Goal: Communication & Community: Answer question/provide support

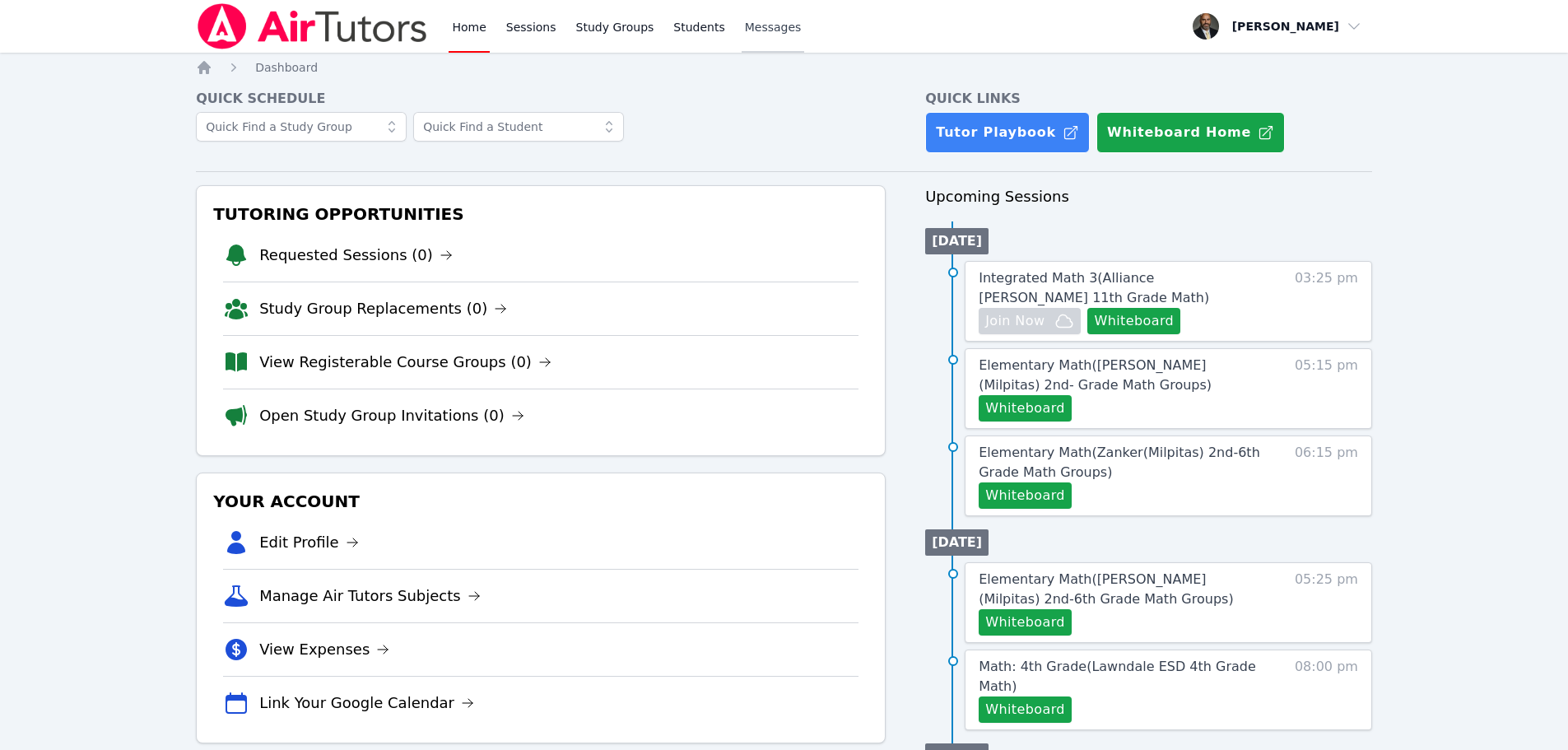
click at [746, 35] on span "Messages" at bounding box center [773, 27] width 57 height 16
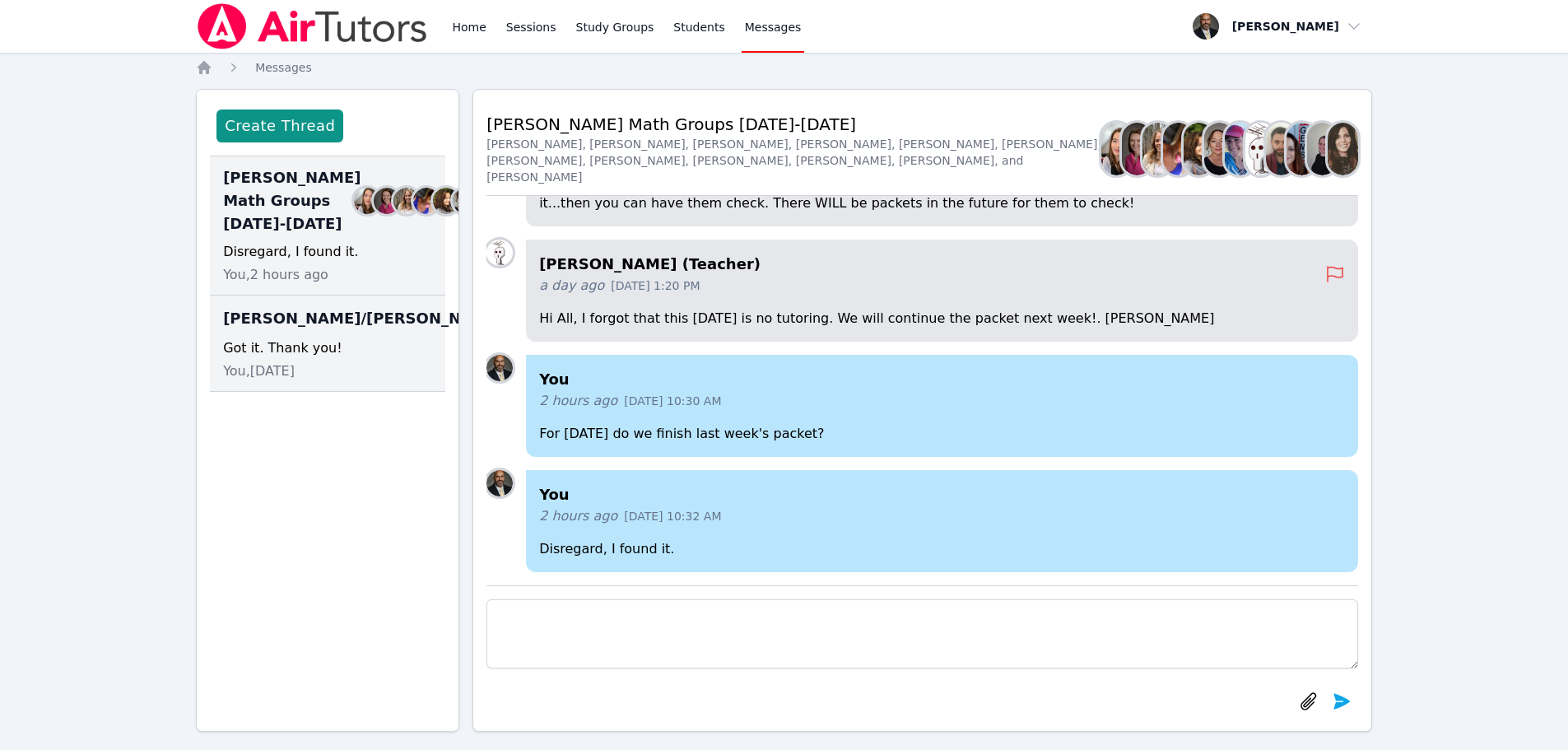
click at [295, 381] on span "You, [DATE]" at bounding box center [258, 372] width 71 height 20
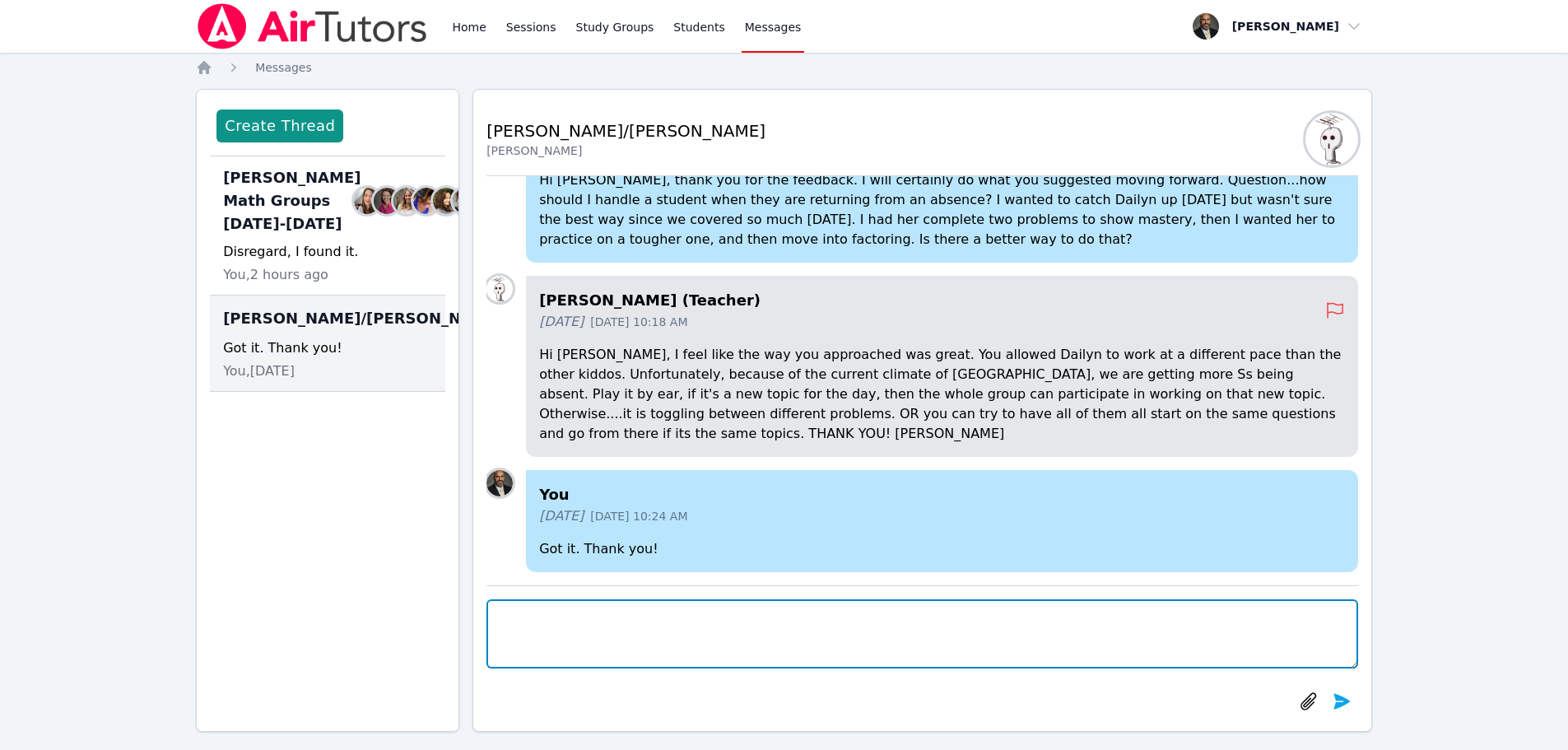
click at [592, 629] on textarea at bounding box center [922, 634] width 872 height 69
type textarea "Hi [PERSON_NAME], if we do not want students checking, then how would they know…"
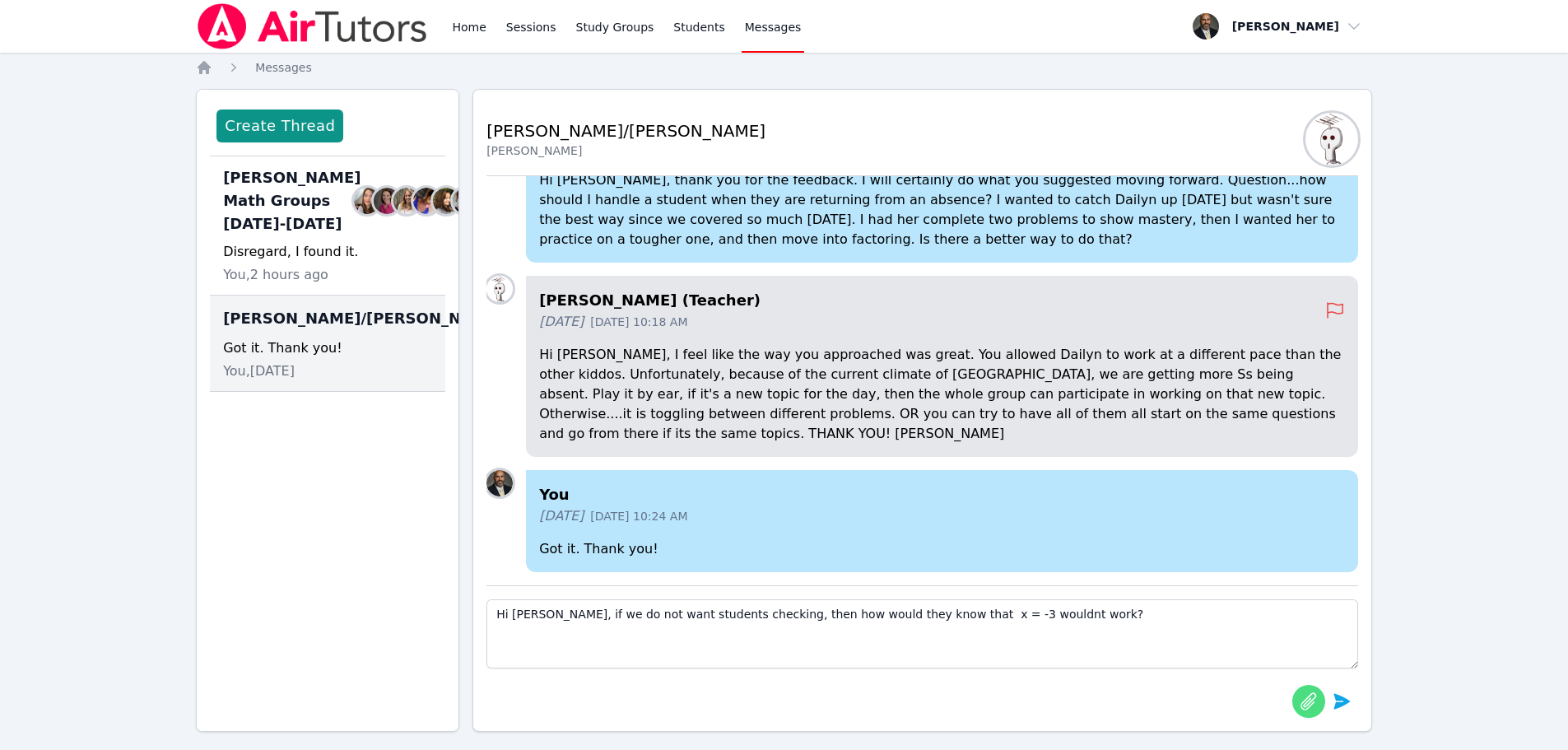
click at [1310, 709] on icon "button" at bounding box center [1309, 702] width 20 height 20
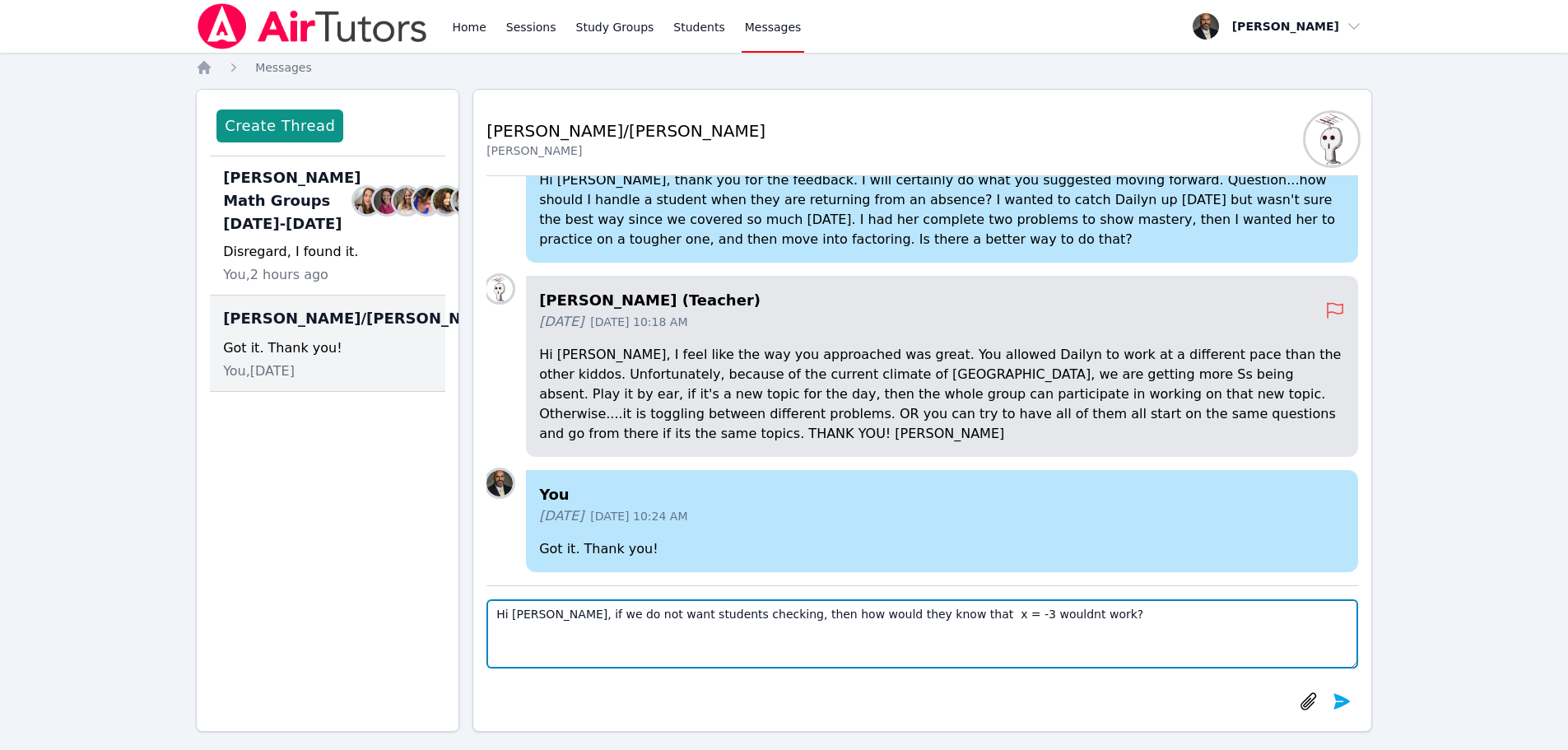
click at [1101, 622] on textarea "Hi [PERSON_NAME], if we do not want students checking, then how would they know…" at bounding box center [922, 634] width 872 height 69
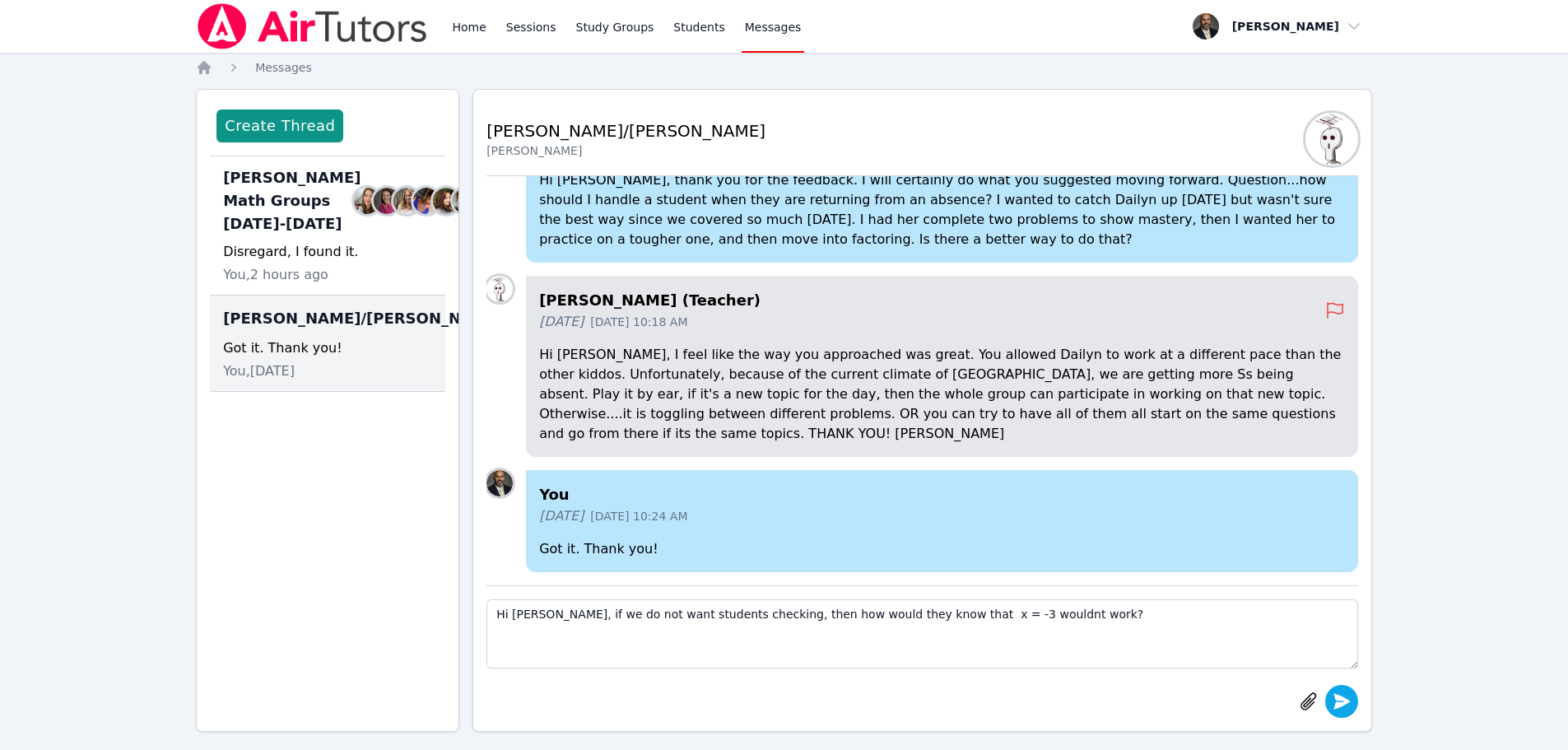
click at [1338, 701] on icon "submit" at bounding box center [1342, 701] width 16 height 16
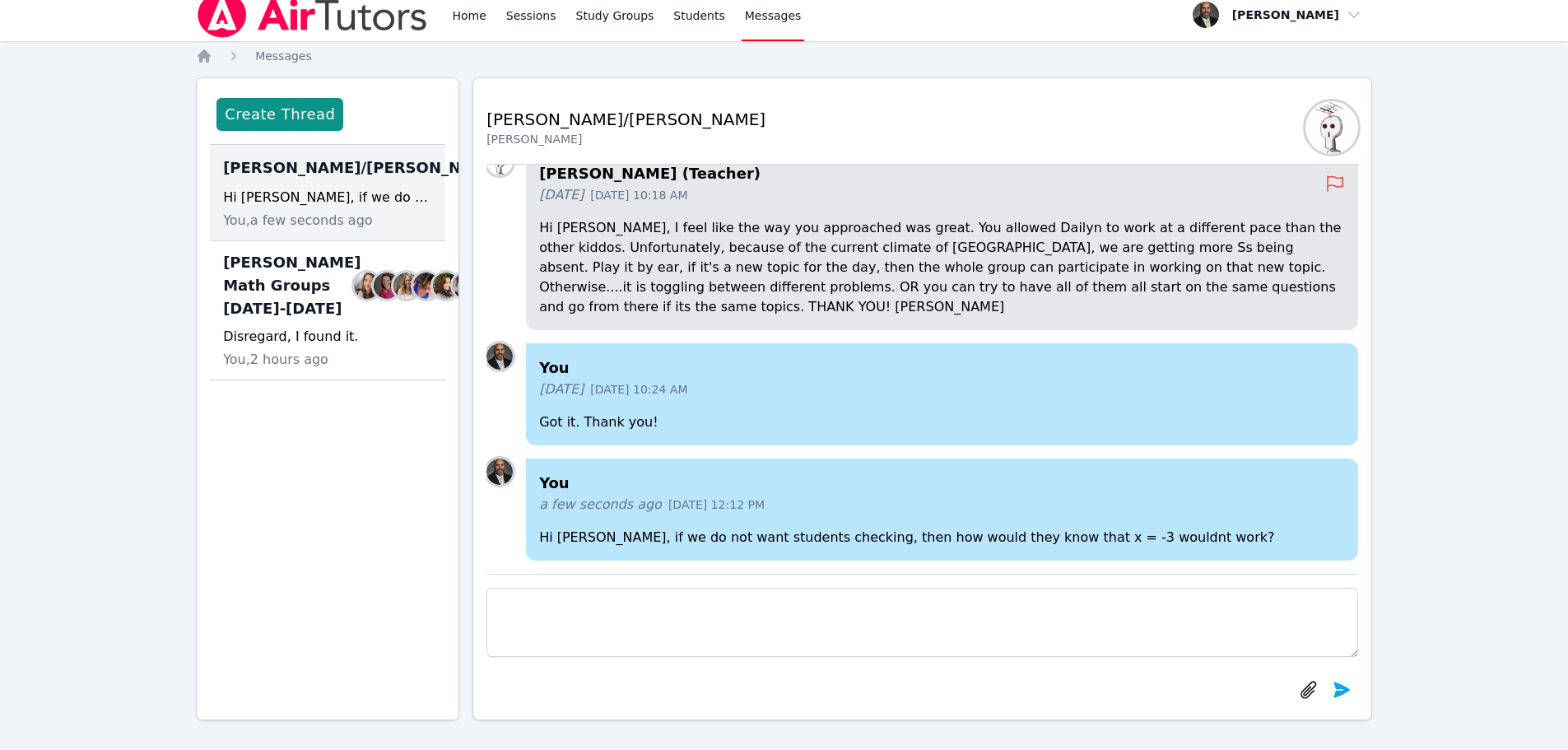
scroll to position [15, 0]
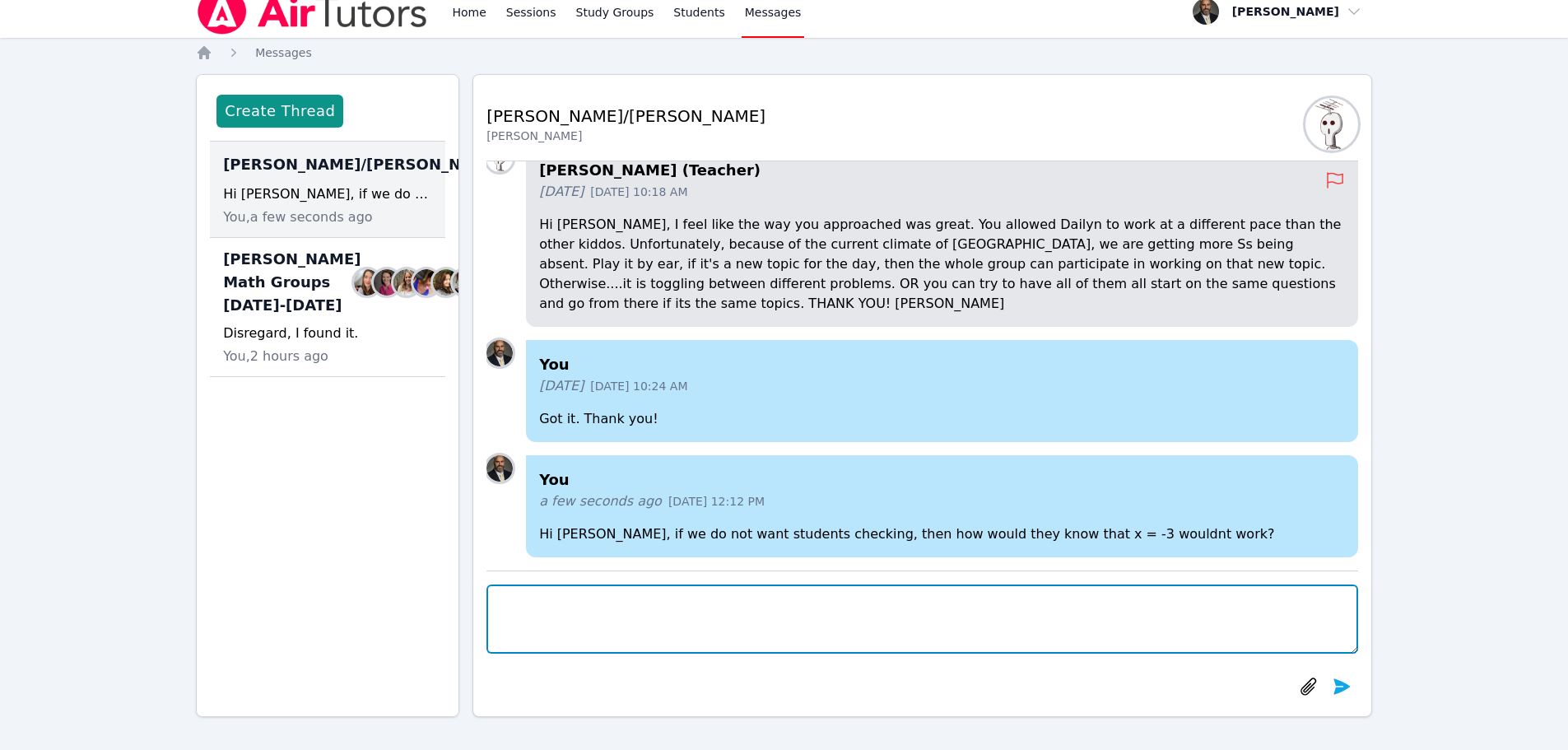
click at [731, 604] on textarea at bounding box center [922, 619] width 872 height 69
type textarea "I am referring to #3 on the packet."
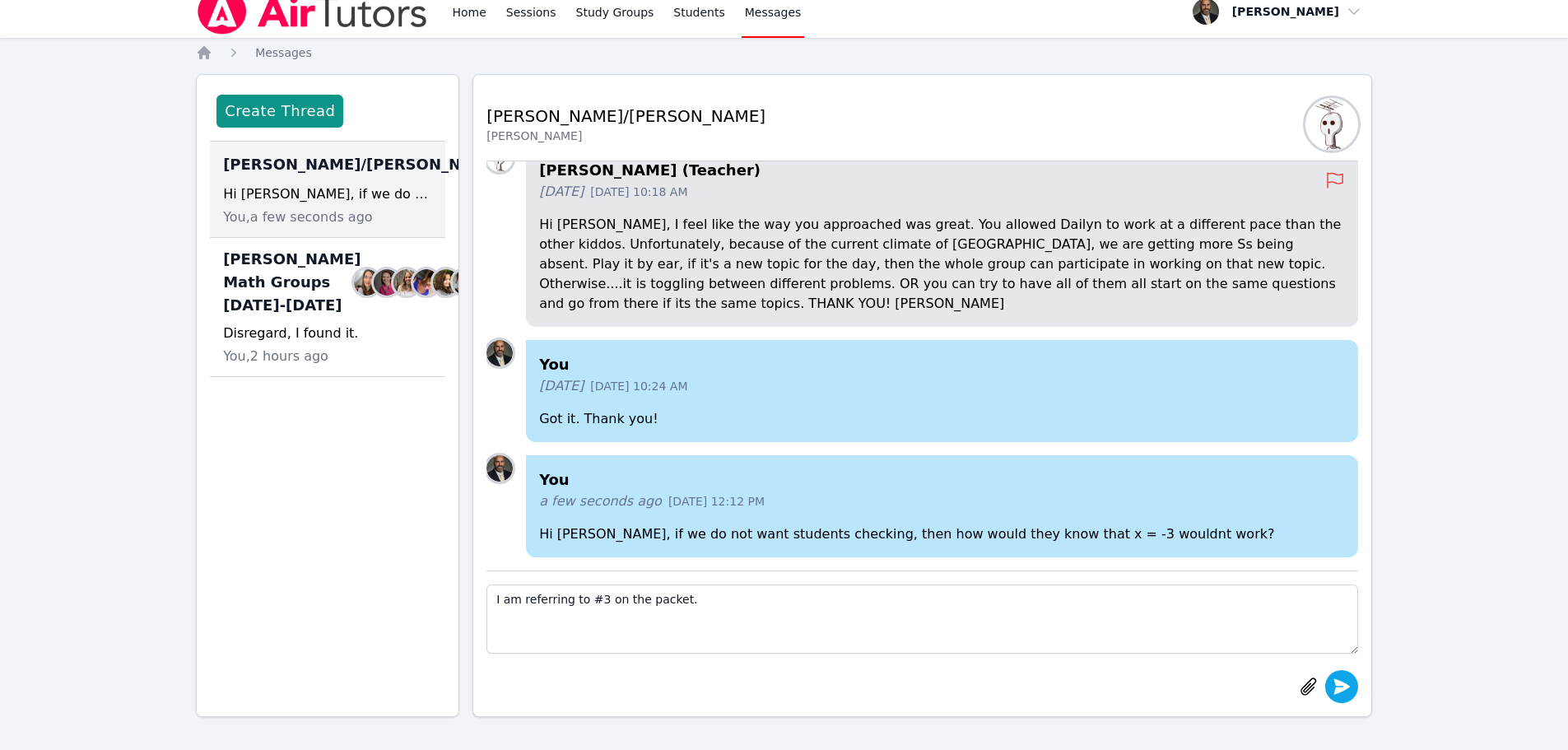
click at [1336, 681] on icon "submit" at bounding box center [1342, 686] width 16 height 16
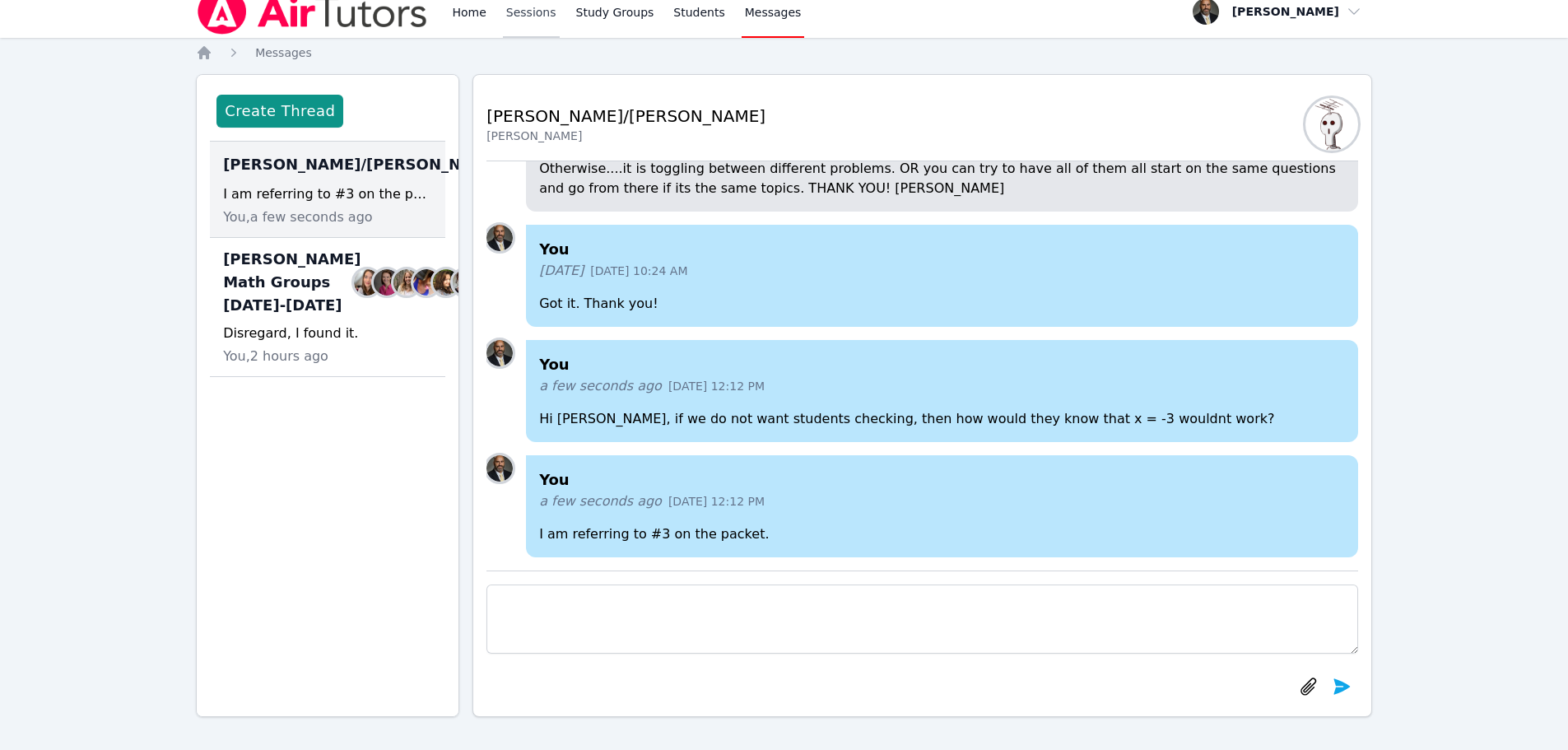
click at [530, 26] on link "Sessions" at bounding box center [531, 12] width 57 height 53
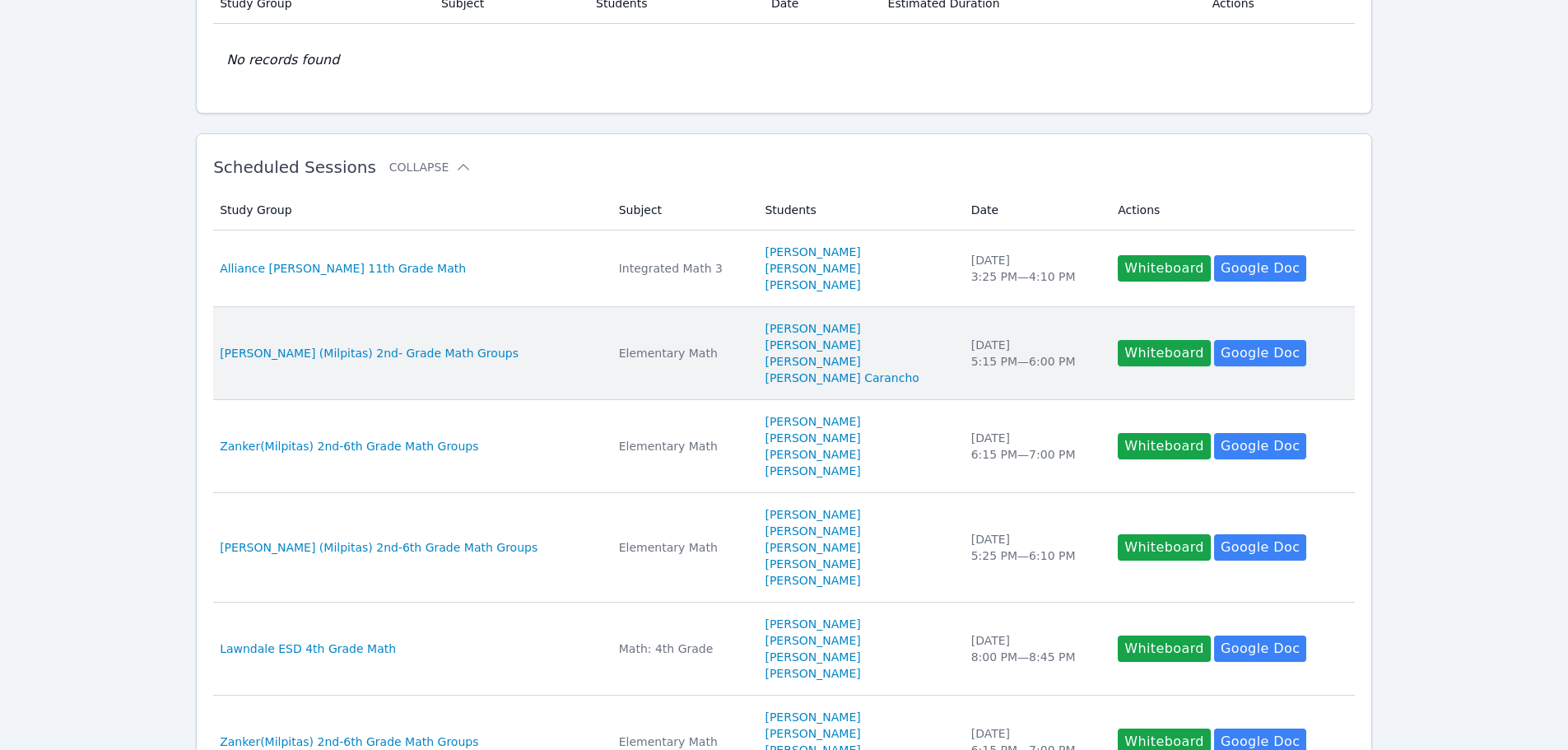
scroll to position [164, 0]
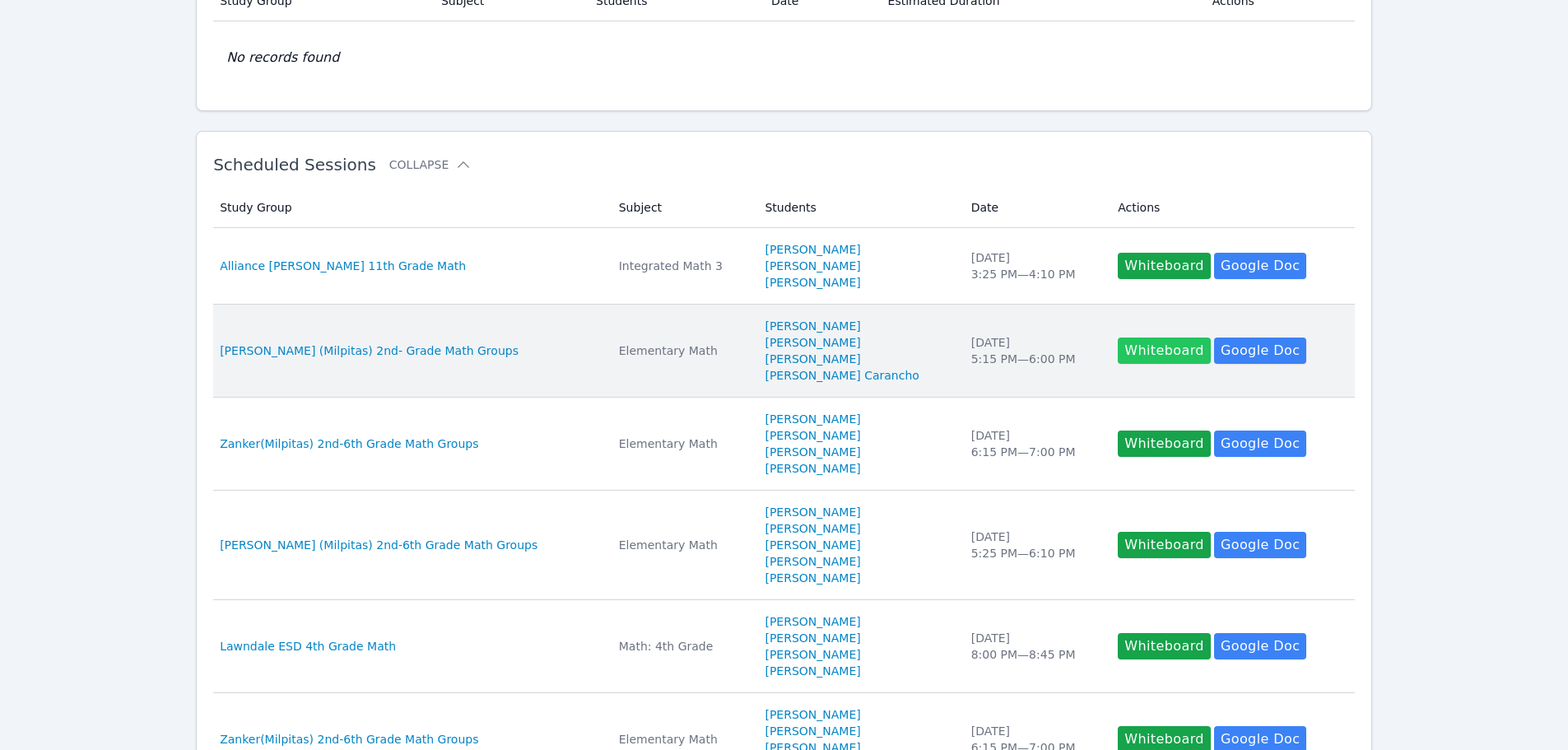
click at [1131, 348] on button "Whiteboard" at bounding box center [1164, 351] width 93 height 26
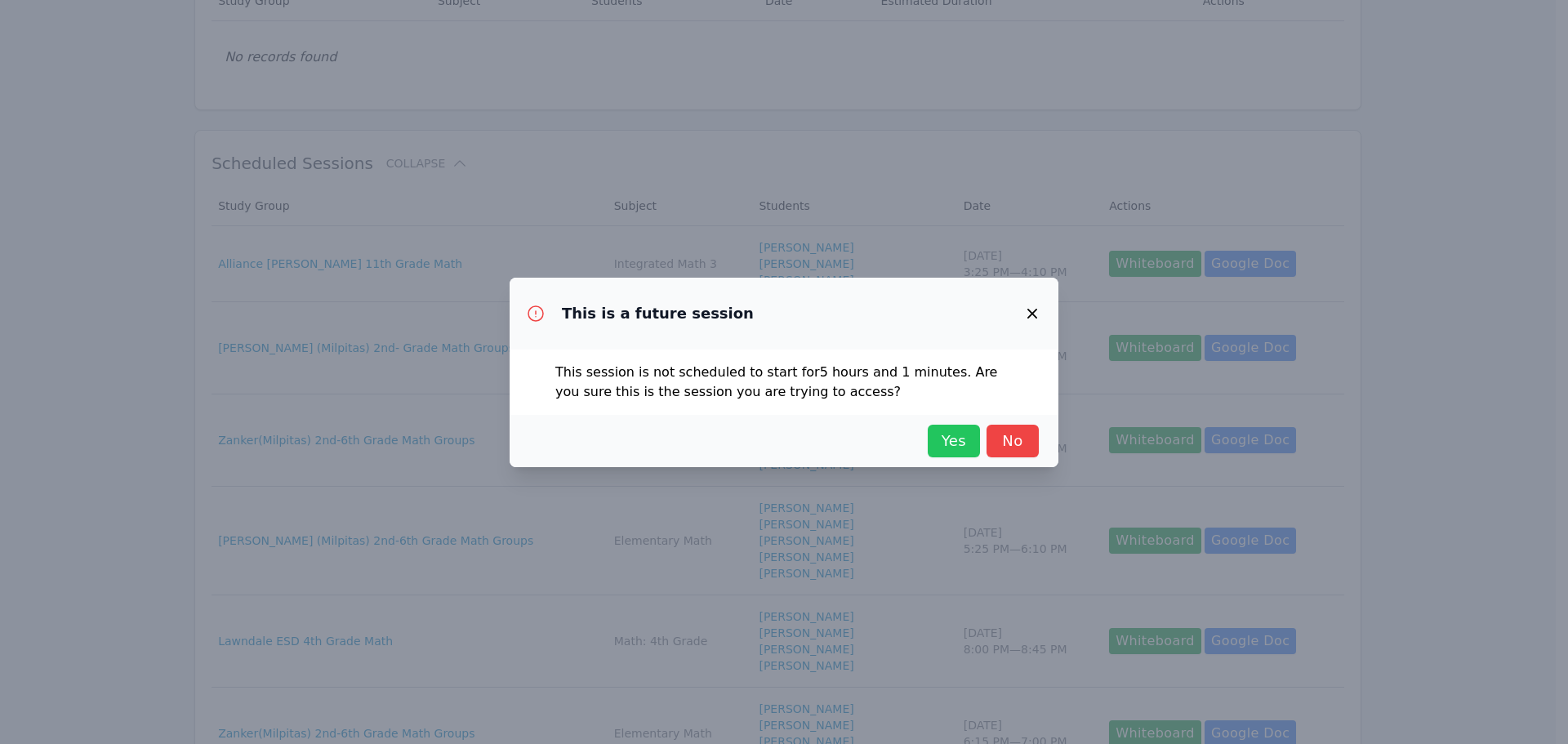
click at [944, 435] on span "Yes" at bounding box center [954, 440] width 36 height 23
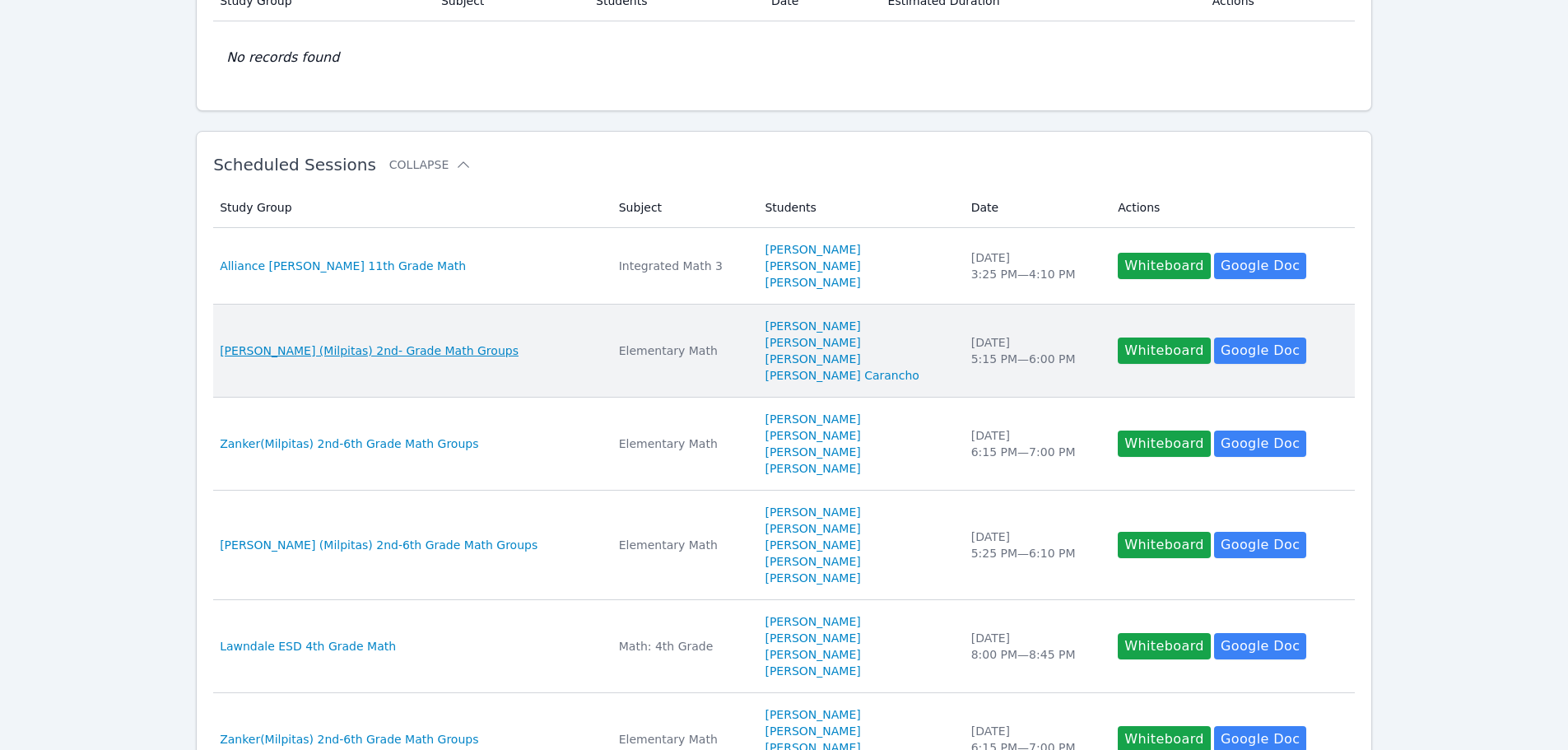
click at [362, 351] on span "[PERSON_NAME] (Milpitas) 2nd- Grade Math Groups" at bounding box center [369, 351] width 299 height 16
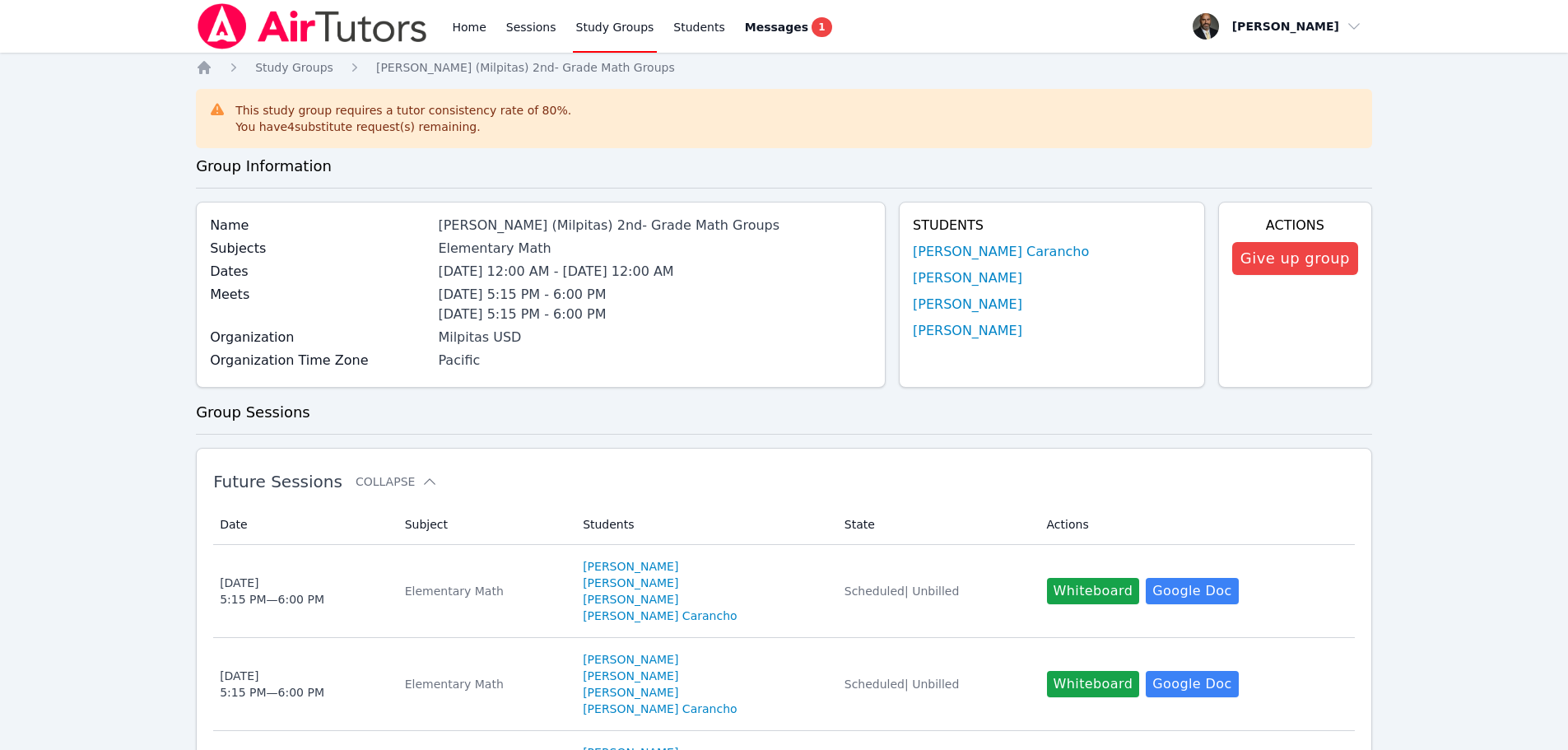
scroll to position [164, 0]
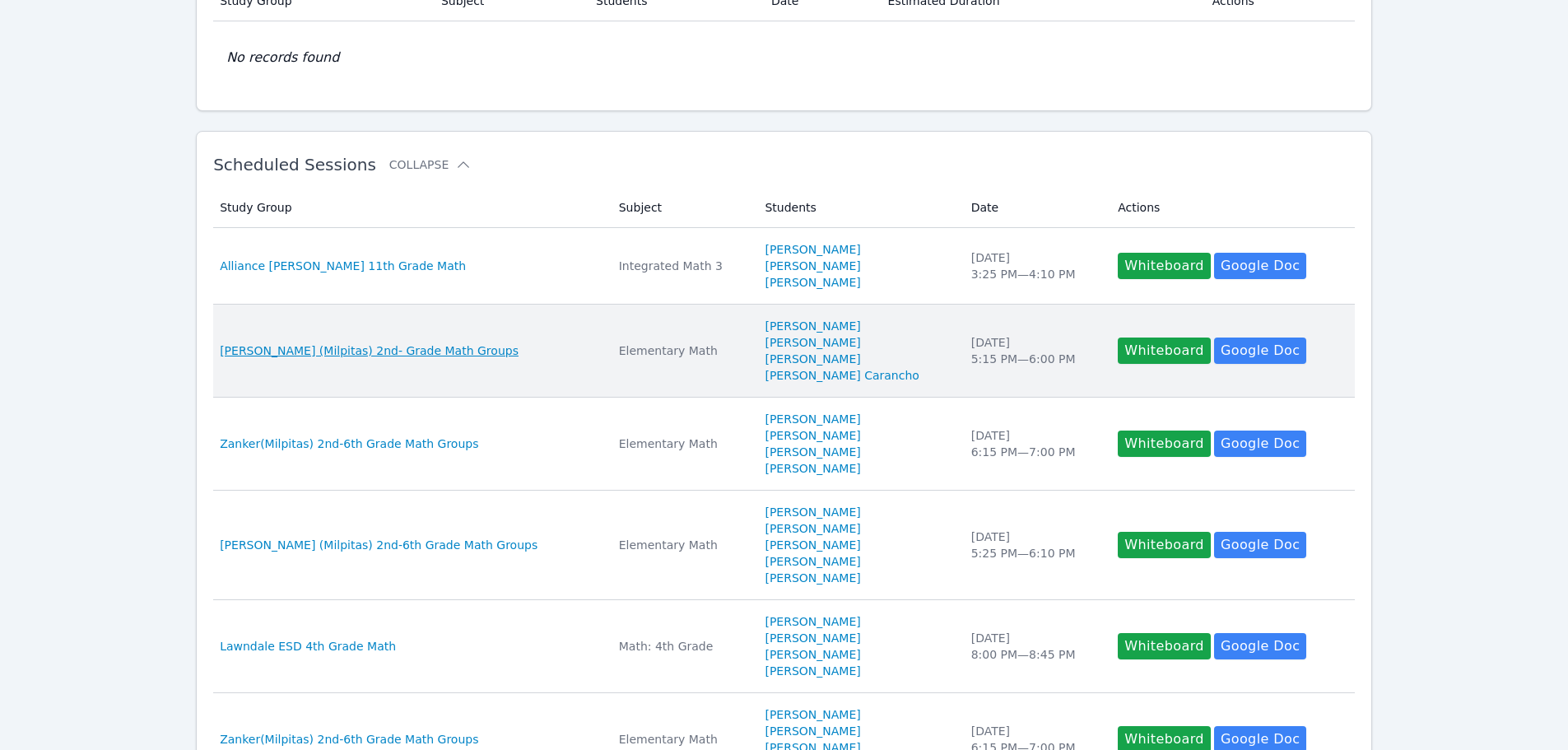
click at [288, 355] on span "[PERSON_NAME] (Milpitas) 2nd- Grade Math Groups" at bounding box center [369, 351] width 299 height 16
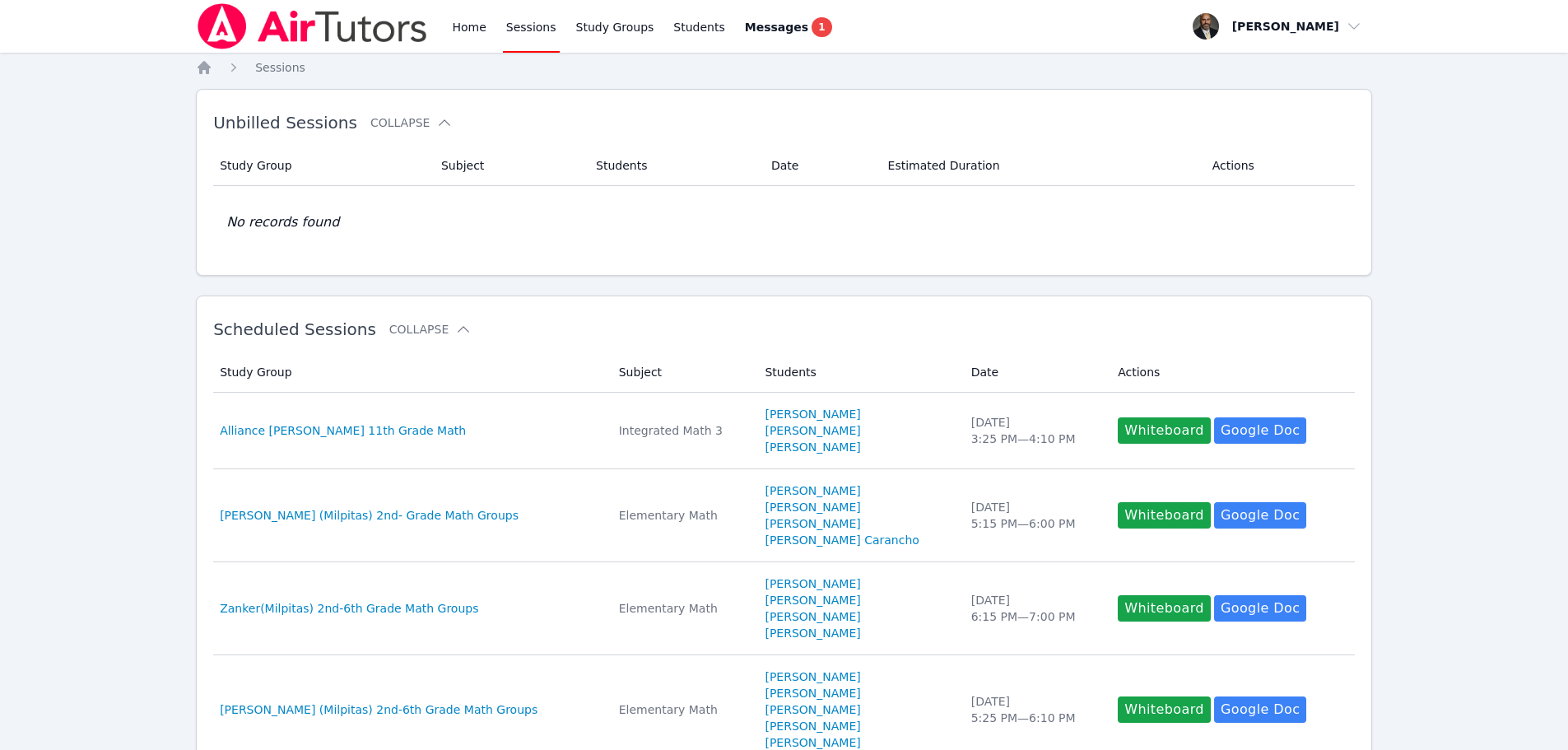
scroll to position [164, 0]
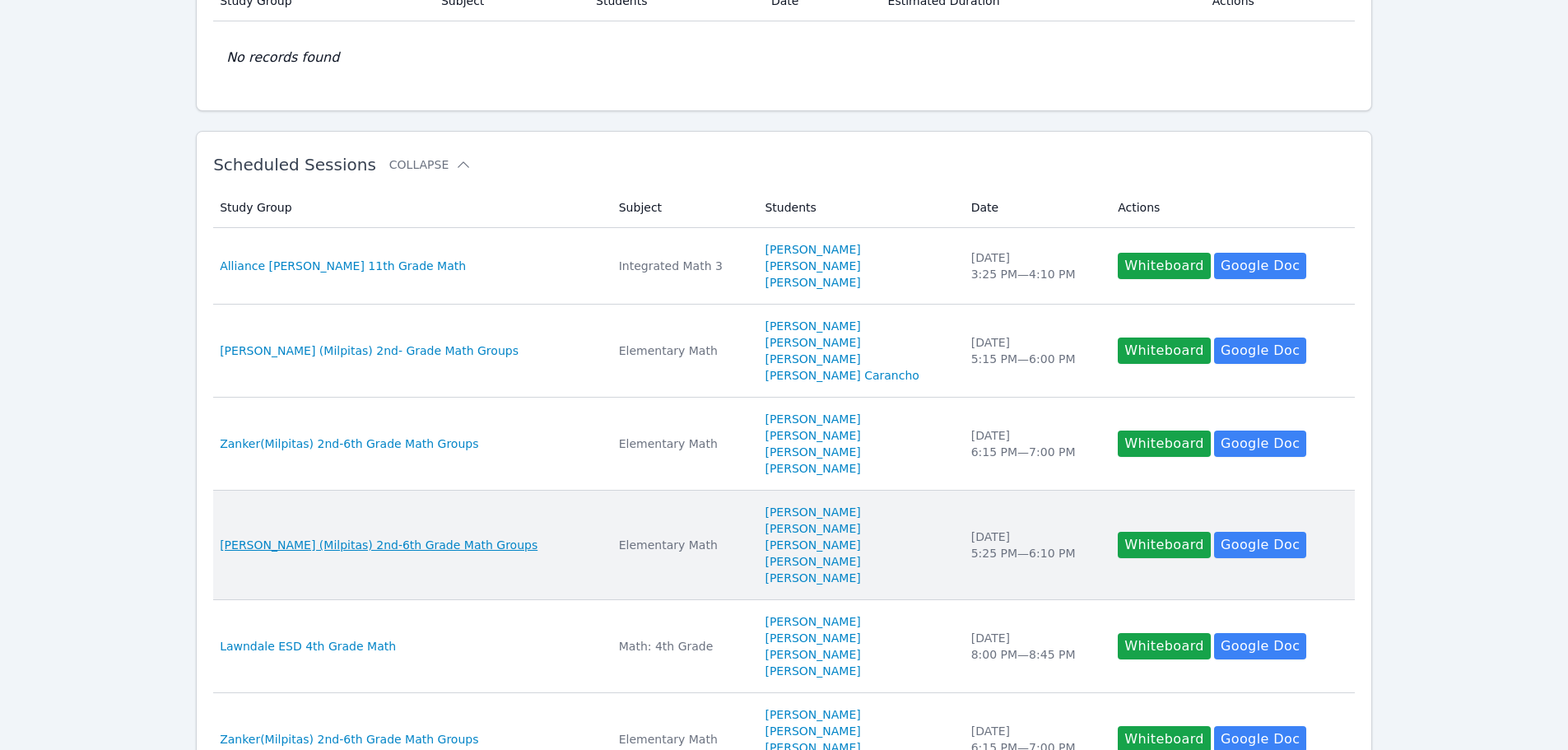
click at [321, 547] on span "[PERSON_NAME] (Milpitas) 2nd-6th Grade Math Groups" at bounding box center [379, 545] width 318 height 16
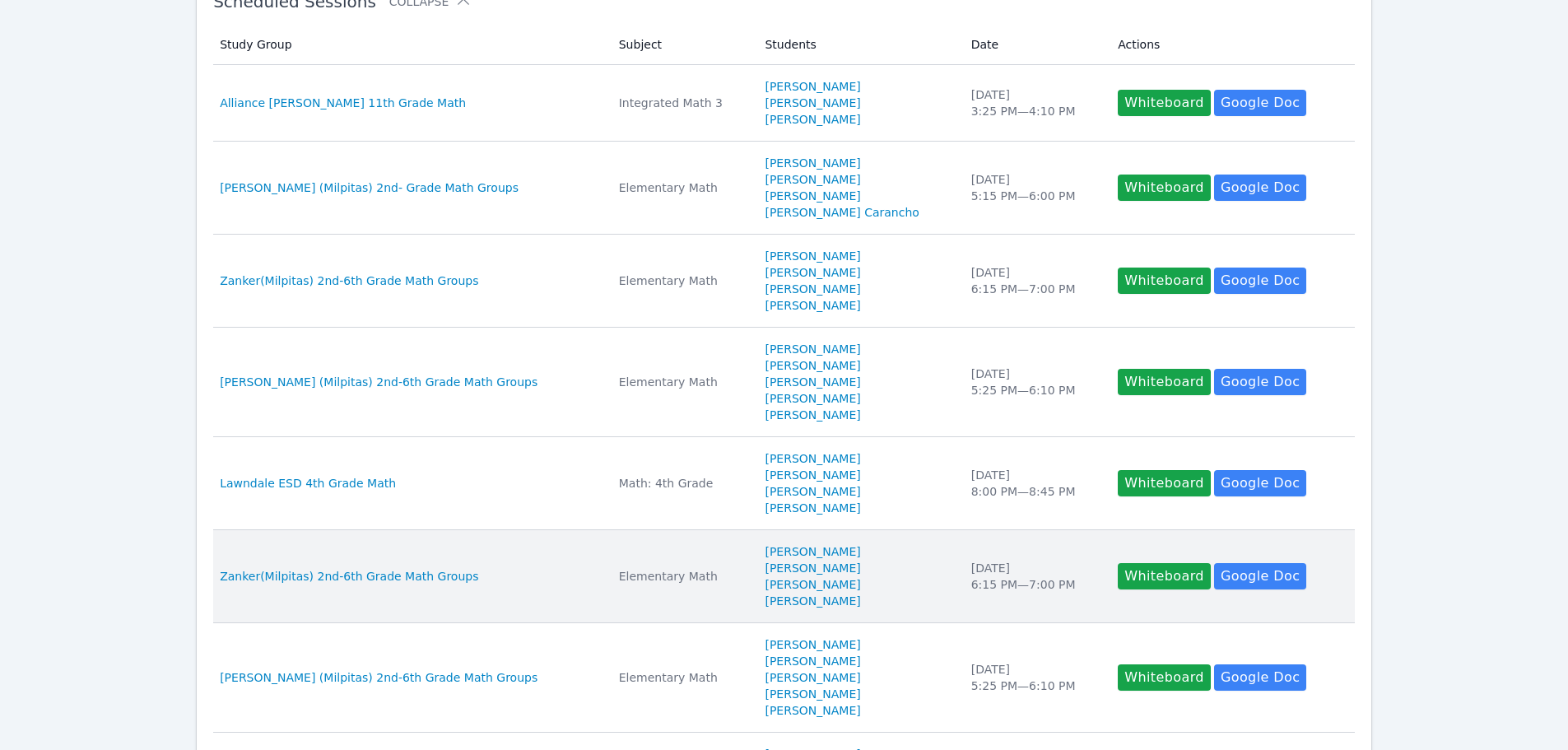
scroll to position [330, 0]
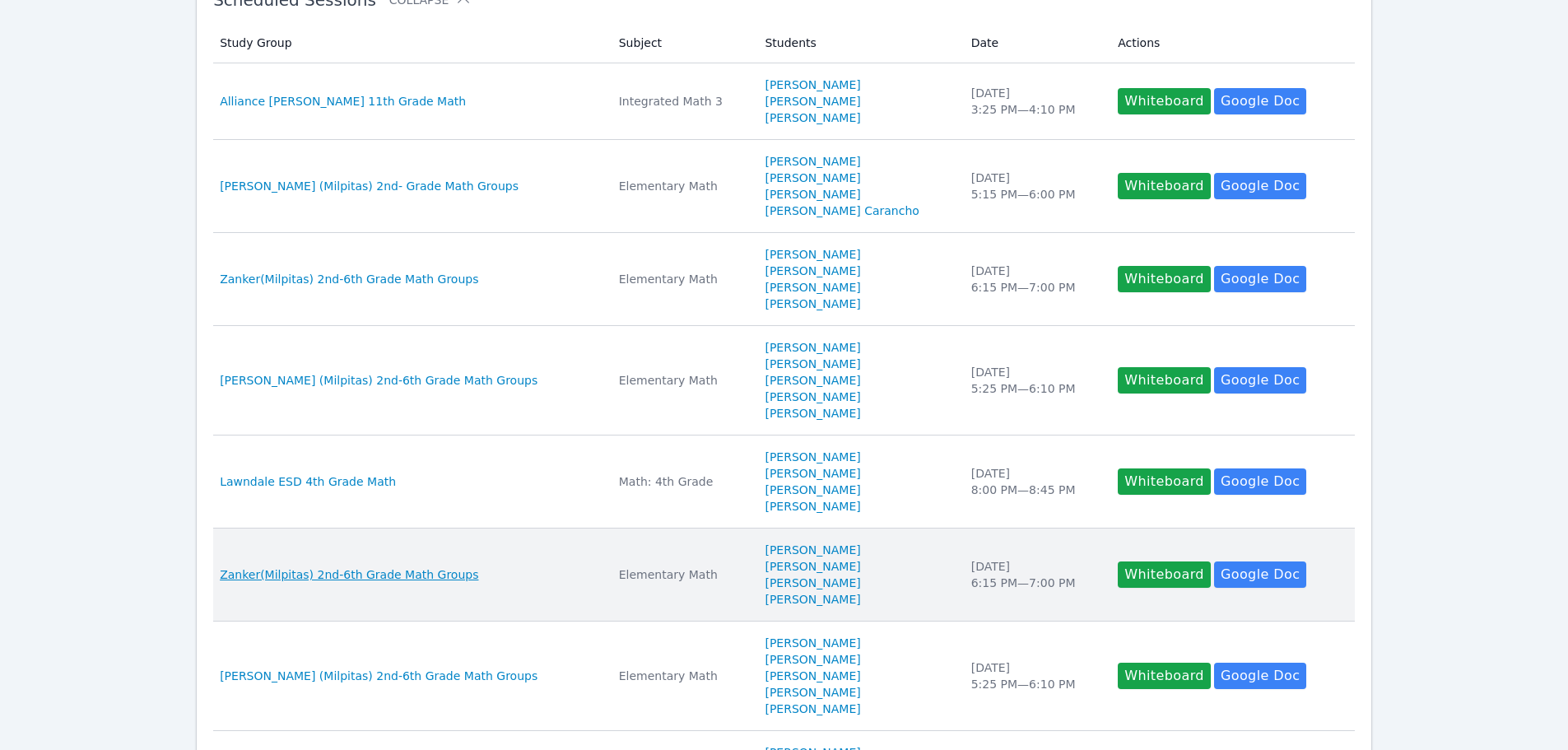
click at [363, 572] on span "Zanker(Milpitas) 2nd-6th Grade Math Groups" at bounding box center [349, 575] width 258 height 16
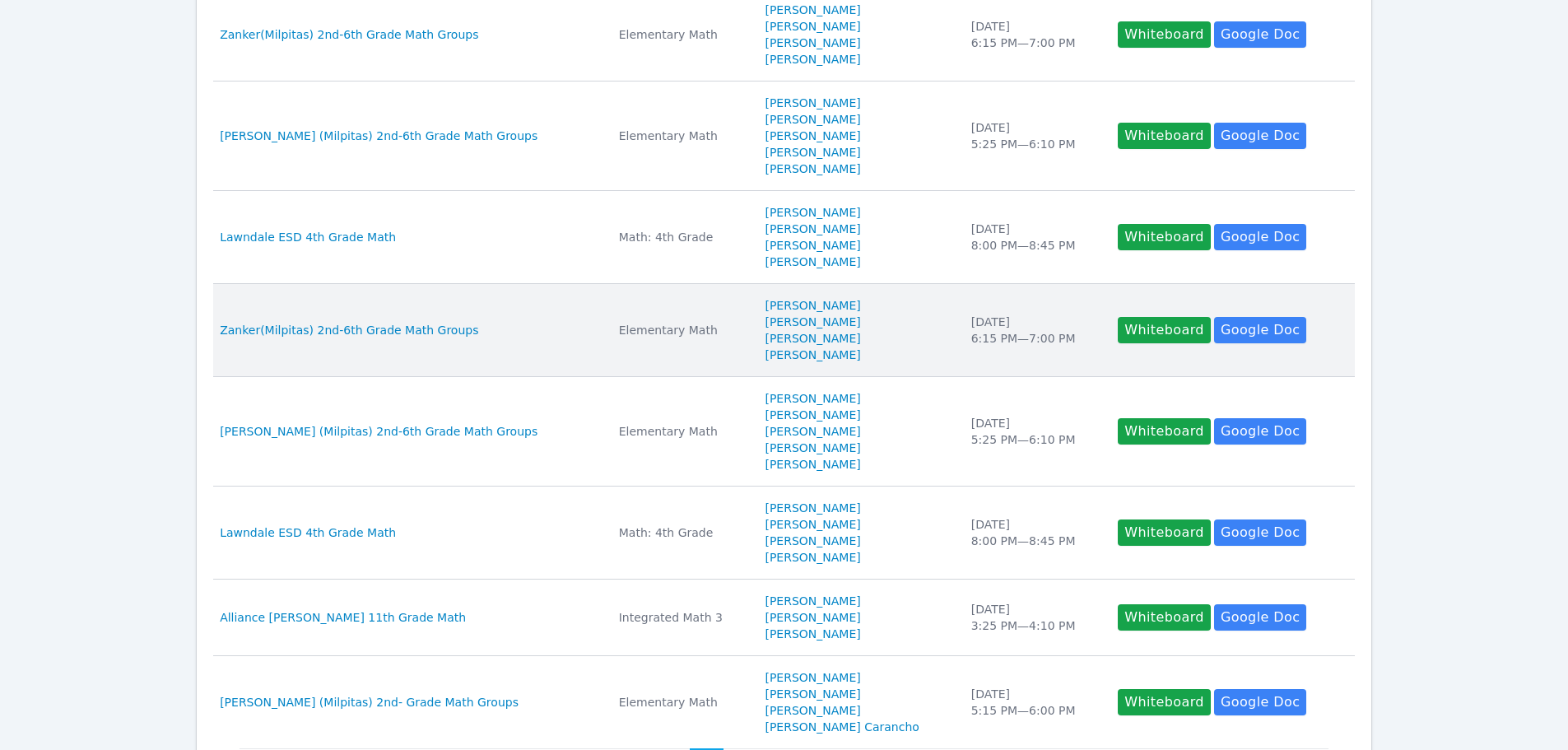
scroll to position [576, 0]
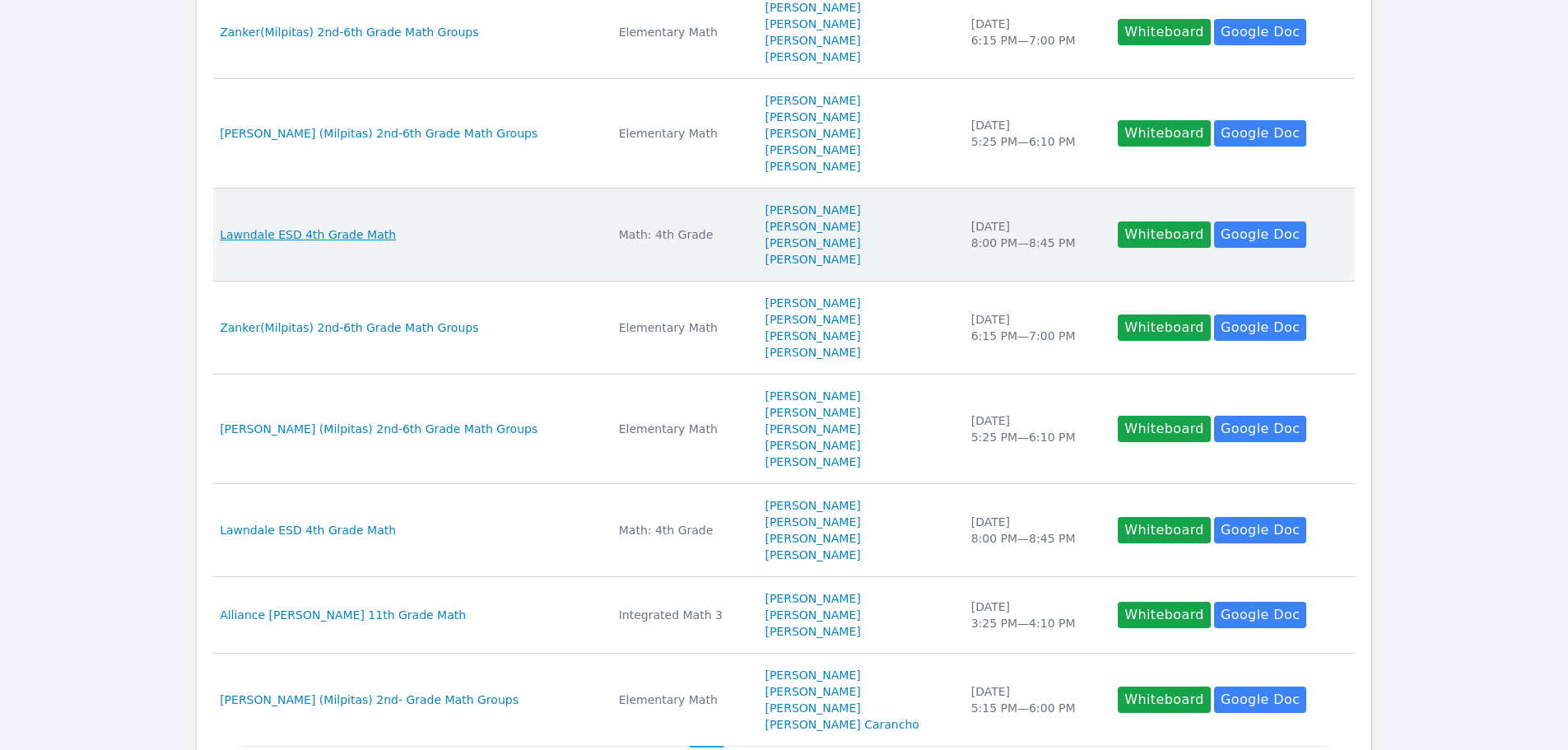
click at [302, 232] on span "Lawndale ESD 4th Grade Math" at bounding box center [308, 235] width 176 height 16
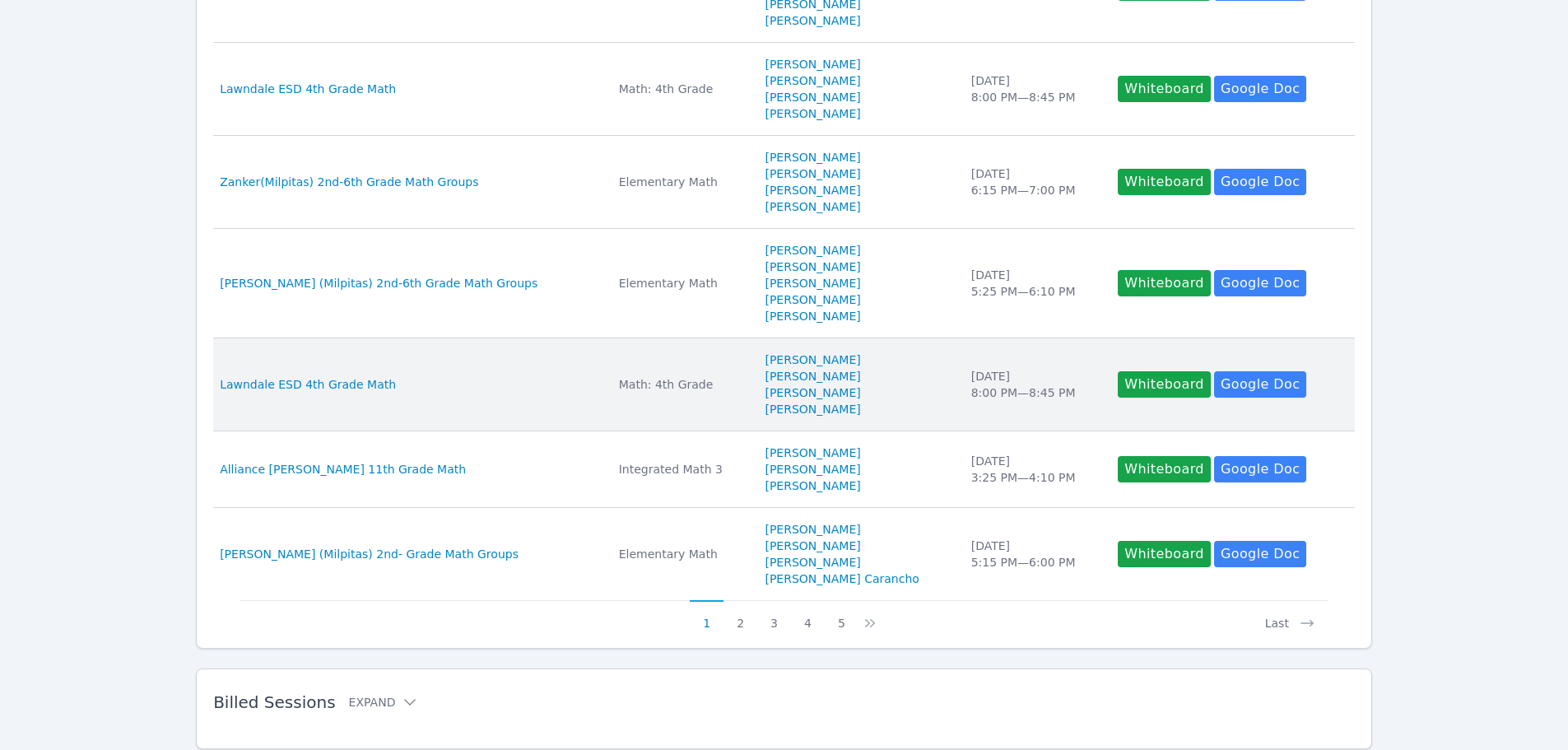
scroll to position [774, 0]
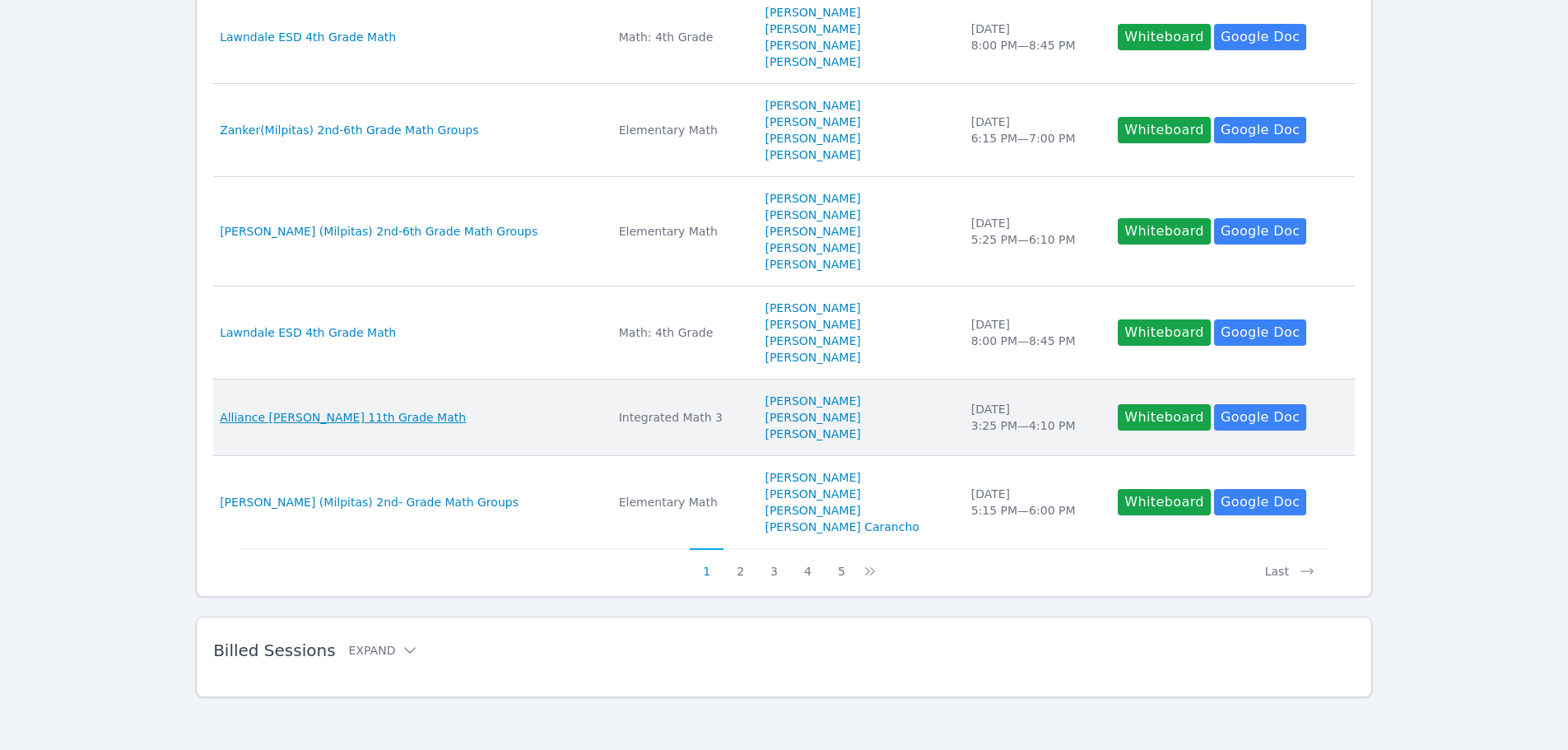
click at [346, 418] on span "Alliance [PERSON_NAME] 11th Grade Math" at bounding box center [343, 417] width 247 height 16
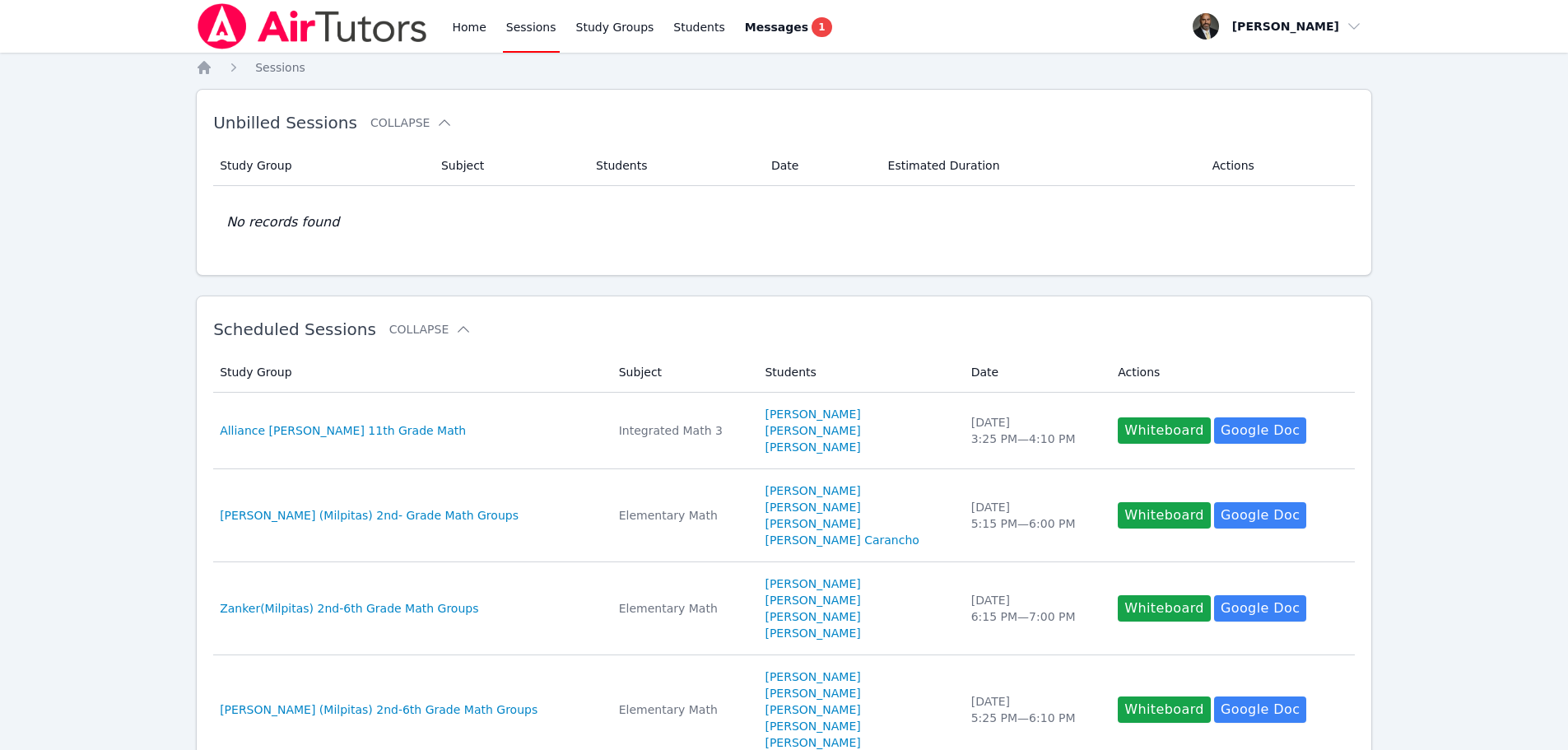
scroll to position [774, 0]
